Goal: Information Seeking & Learning: Learn about a topic

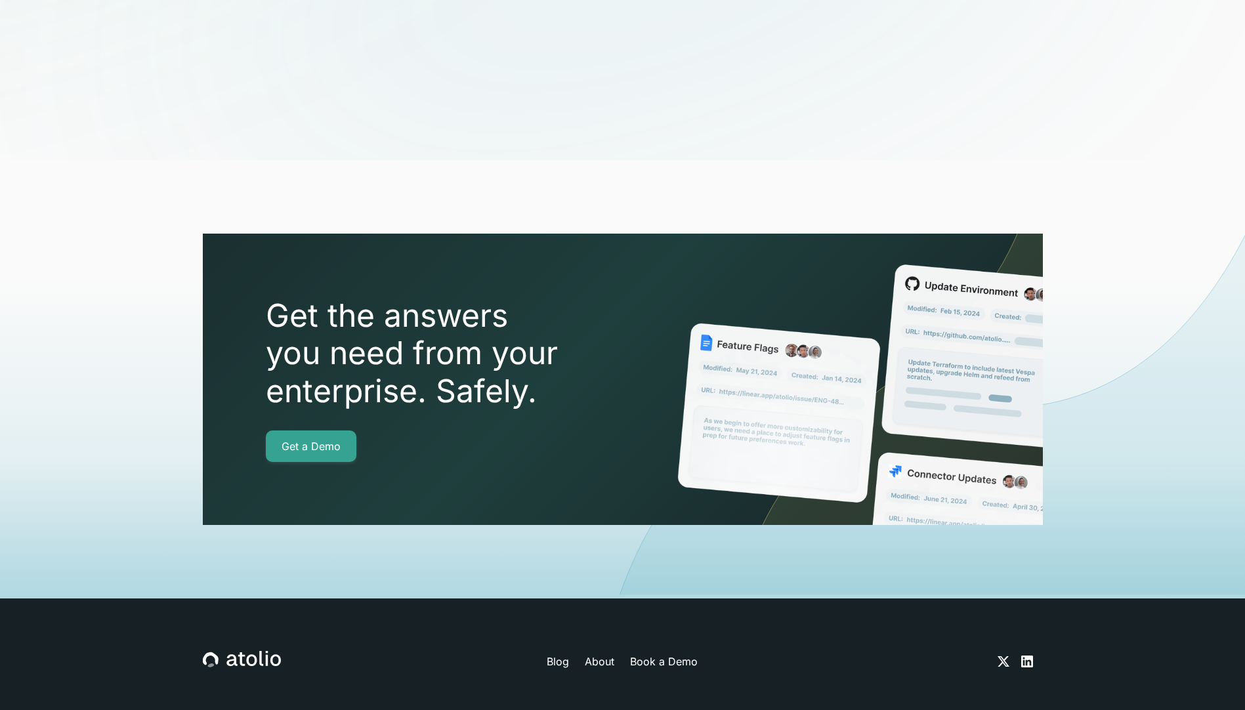
scroll to position [4512, 0]
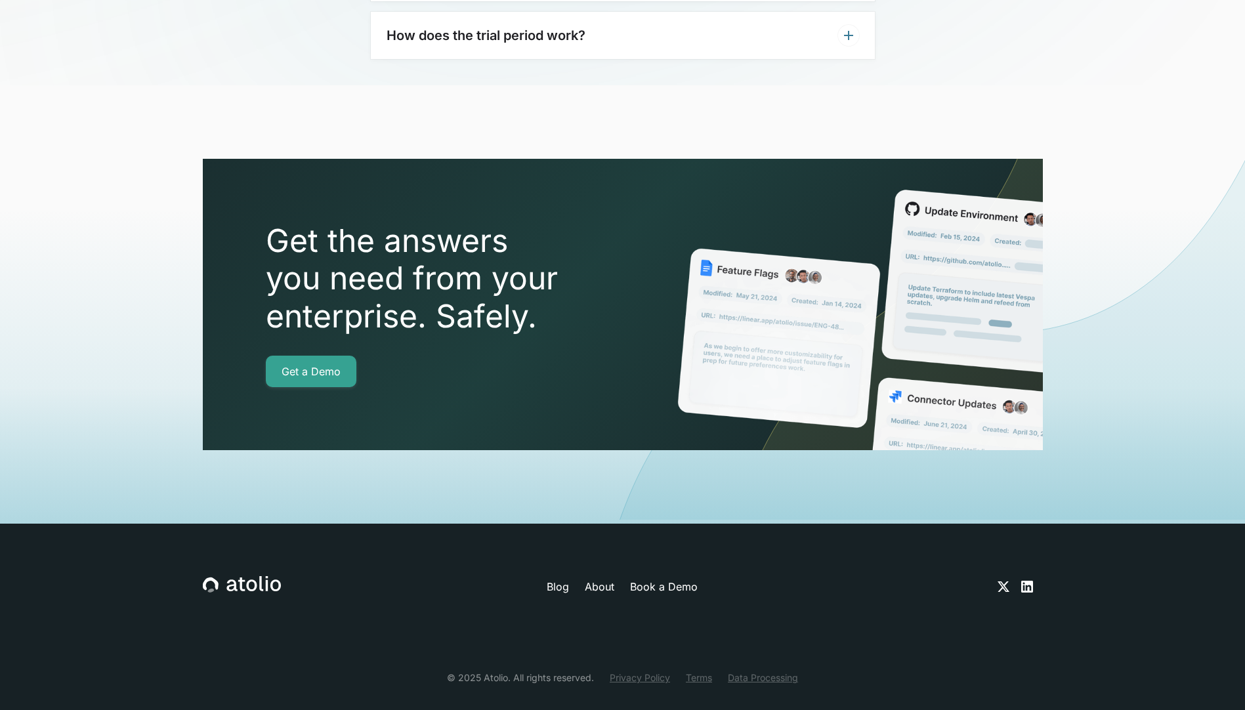
click at [652, 671] on link "Privacy Policy" at bounding box center [640, 678] width 60 height 14
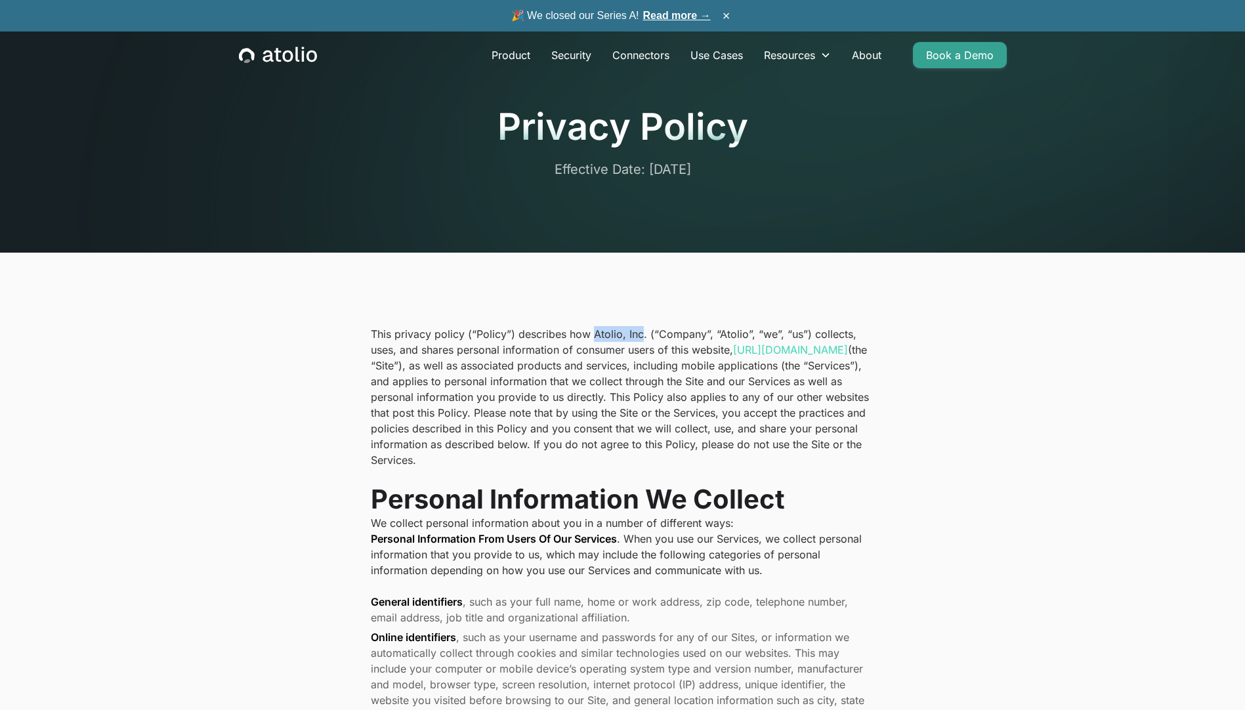
drag, startPoint x: 593, startPoint y: 329, endPoint x: 639, endPoint y: 337, distance: 46.7
click at [639, 337] on p "This privacy policy (“Policy”) describes how Atolio, Inc. (“Company”, “Atolio”,…" at bounding box center [623, 397] width 504 height 142
copy p "Atolio, Inc"
